Goal: Task Accomplishment & Management: Manage account settings

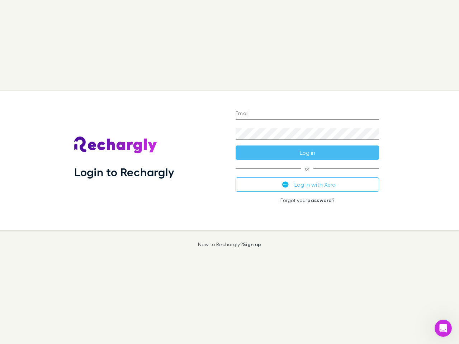
click at [229, 172] on div "Login to Rechargly" at bounding box center [148, 160] width 161 height 139
click at [307, 114] on input "Email" at bounding box center [307, 113] width 143 height 11
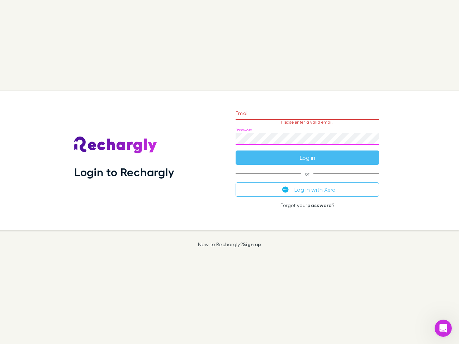
click at [307, 153] on form "Email Please enter a valid email. Password Log in" at bounding box center [307, 134] width 143 height 62
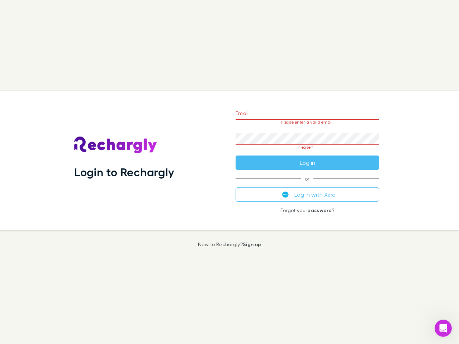
click at [307, 185] on div "Email Please enter a valid email. Password Please fill Log in or Log in with Xe…" at bounding box center [307, 160] width 155 height 139
click at [443, 328] on icon "Open Intercom Messenger" at bounding box center [443, 329] width 12 height 12
